Goal: Transaction & Acquisition: Purchase product/service

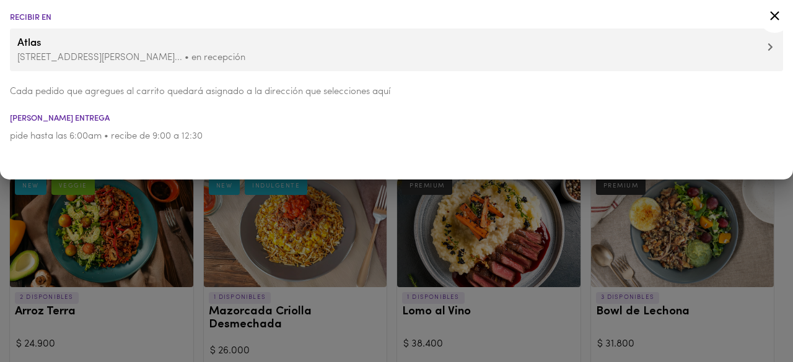
click at [773, 17] on icon at bounding box center [774, 15] width 9 height 9
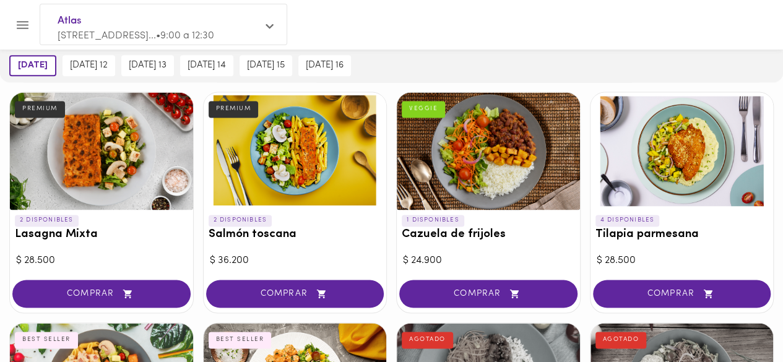
scroll to position [839, 0]
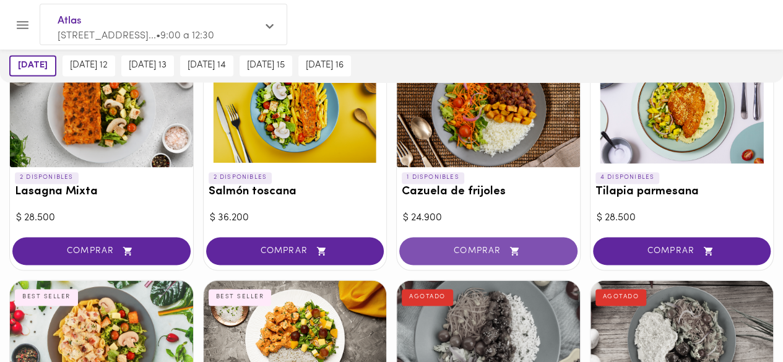
click at [453, 246] on span "COMPRAR" at bounding box center [488, 251] width 147 height 11
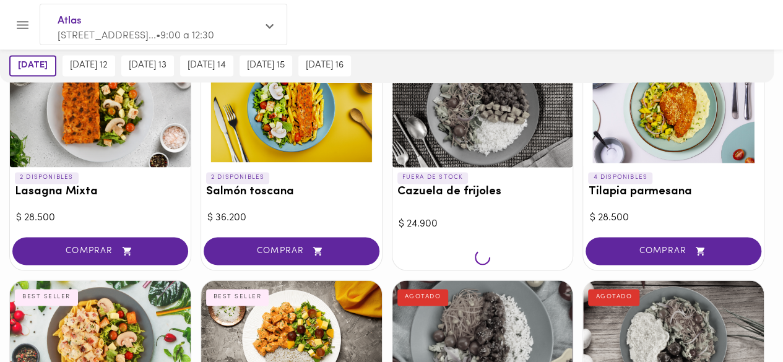
scroll to position [840, 0]
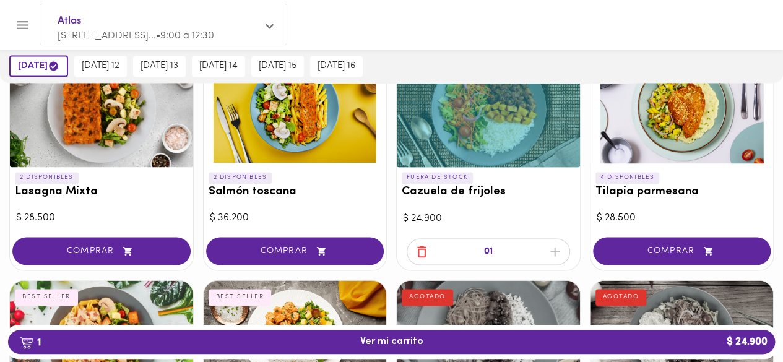
click at [422, 244] on icon "button" at bounding box center [421, 251] width 15 height 15
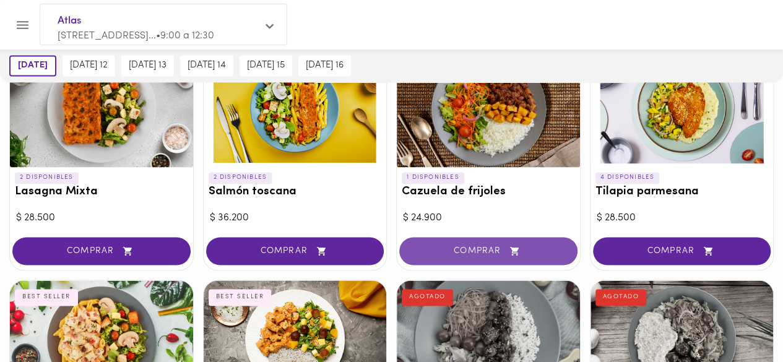
click at [468, 246] on span "COMPRAR" at bounding box center [488, 251] width 147 height 11
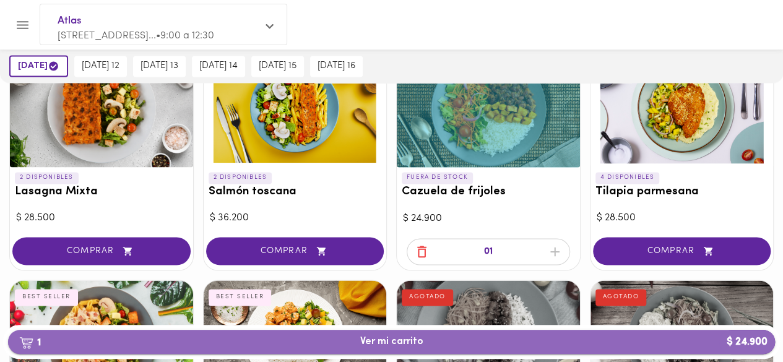
click at [423, 334] on button "1 Ver mi carrito $ 24.900" at bounding box center [391, 342] width 767 height 24
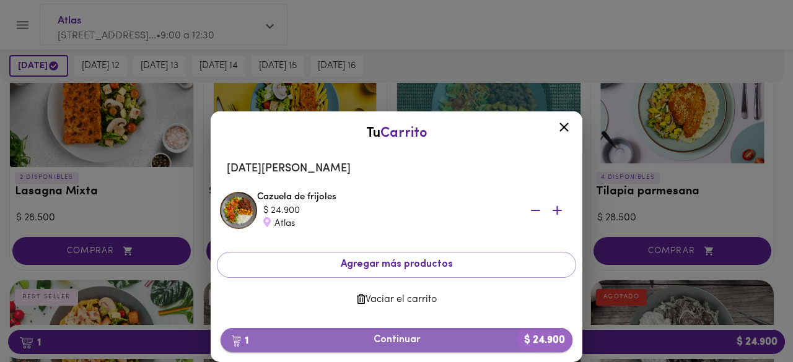
click at [445, 333] on button "1 Continuar $ 24.900" at bounding box center [396, 340] width 352 height 24
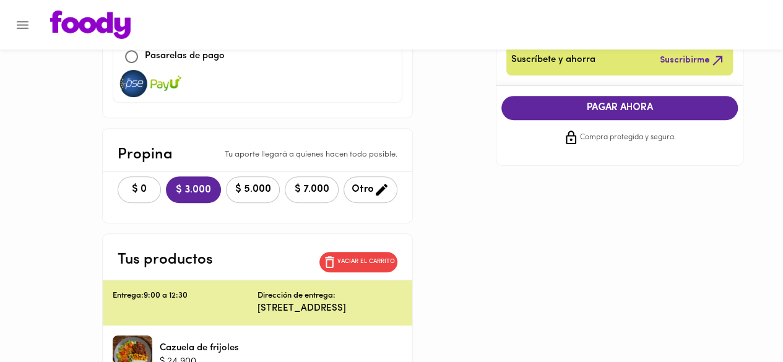
scroll to position [224, 0]
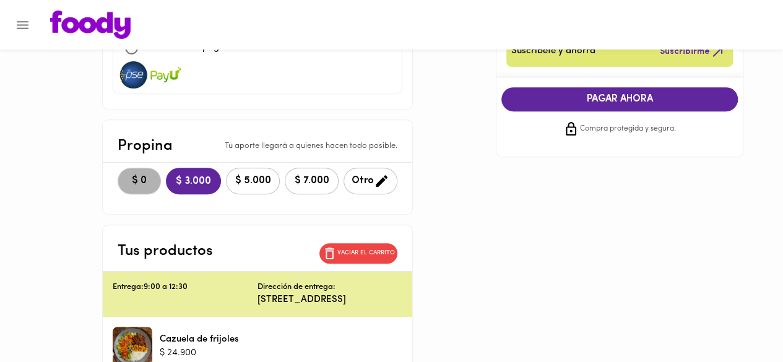
click at [126, 175] on span "$ 0" at bounding box center [139, 181] width 27 height 12
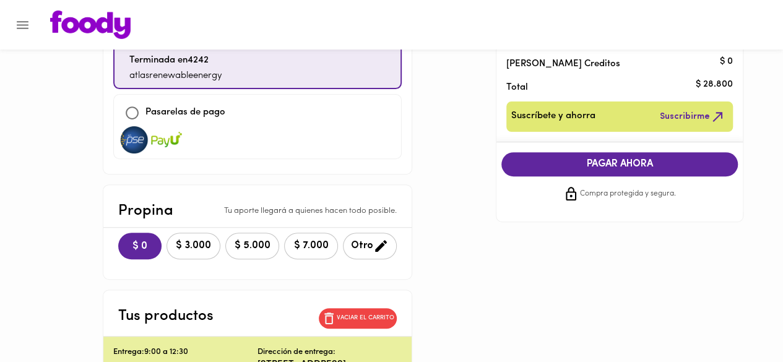
scroll to position [159, 0]
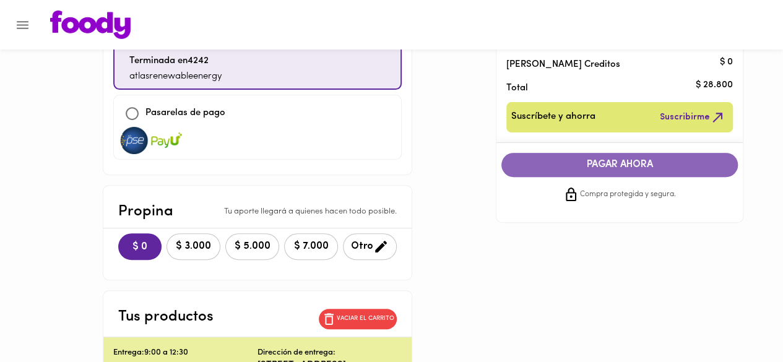
click at [580, 164] on span "PAGAR AHORA" at bounding box center [620, 165] width 212 height 12
